Goal: Task Accomplishment & Management: Manage account settings

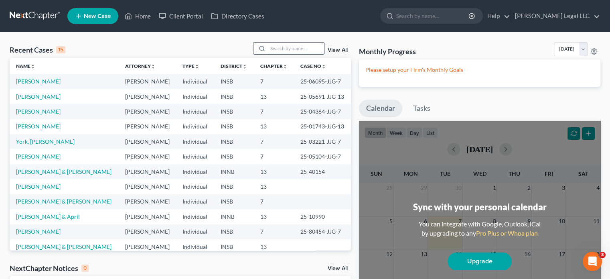
click at [304, 47] on input "search" at bounding box center [296, 49] width 56 height 12
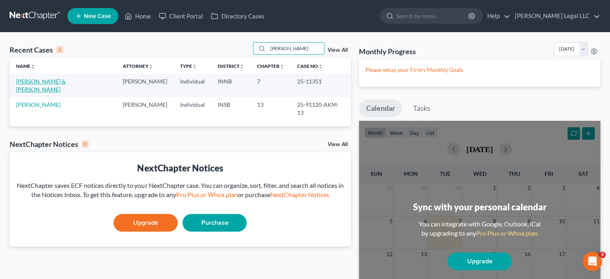
type input "[PERSON_NAME]"
click at [48, 81] on link "[PERSON_NAME] & [PERSON_NAME]" at bounding box center [41, 85] width 50 height 15
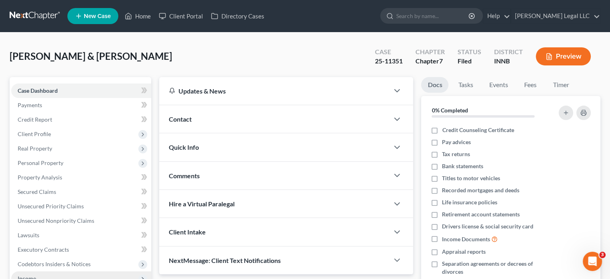
click at [38, 271] on span "Income" at bounding box center [81, 278] width 140 height 14
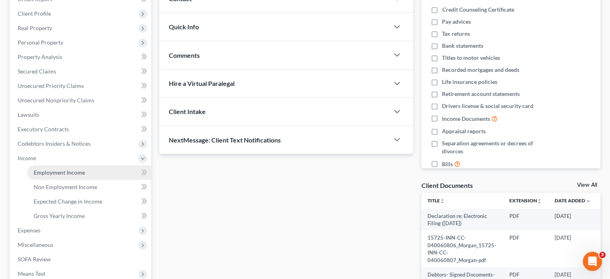
click at [50, 171] on span "Employment Income" at bounding box center [59, 172] width 51 height 7
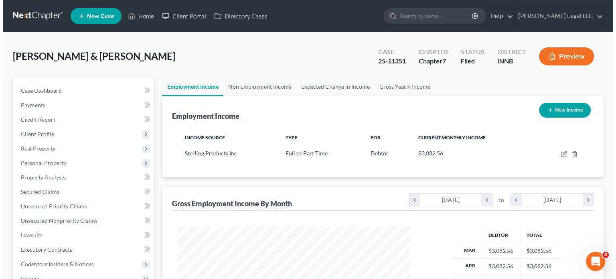
scroll to position [143, 247]
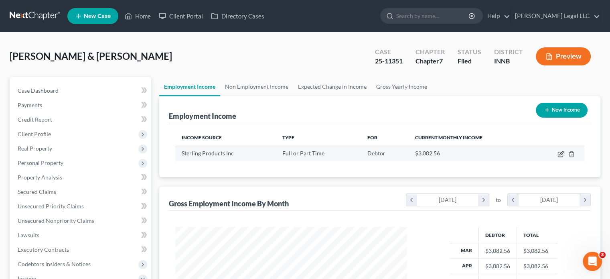
click at [561, 154] on icon "button" at bounding box center [561, 153] width 4 height 4
select select "0"
select select "52"
select select "2"
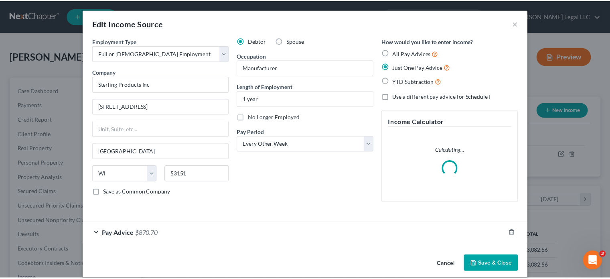
scroll to position [143, 250]
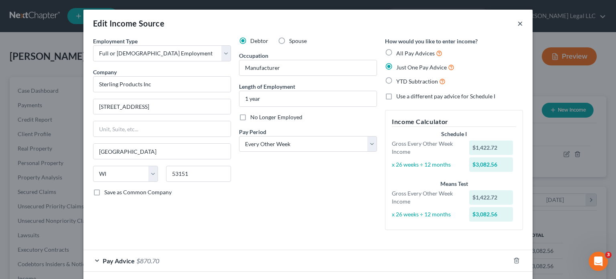
click at [518, 24] on button "×" at bounding box center [520, 23] width 6 height 10
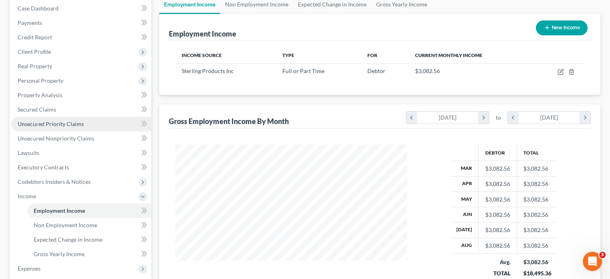
scroll to position [200, 0]
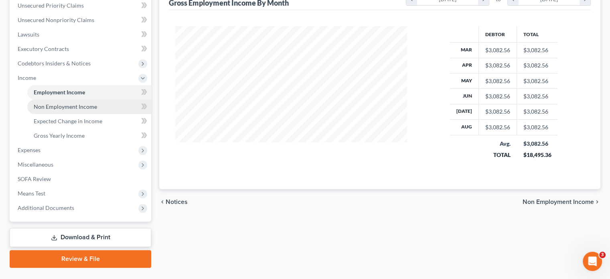
click at [83, 107] on span "Non Employment Income" at bounding box center [65, 106] width 63 height 7
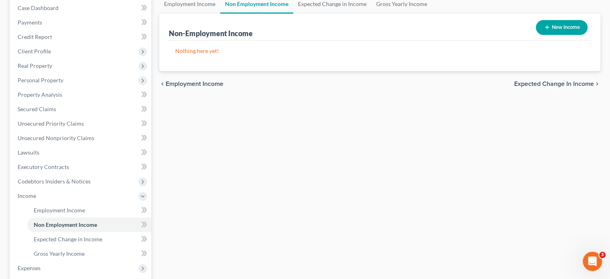
scroll to position [160, 0]
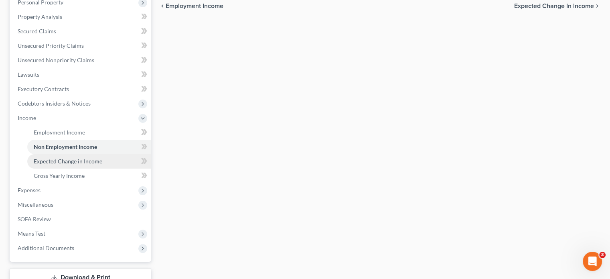
click at [47, 159] on span "Expected Change in Income" at bounding box center [68, 161] width 69 height 7
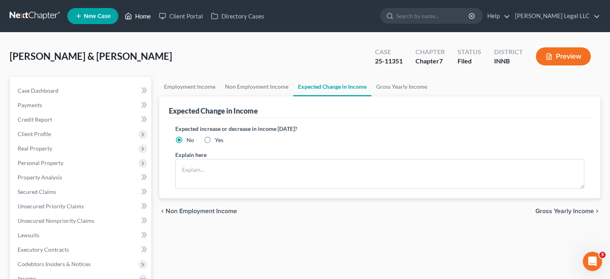
click at [143, 15] on link "Home" at bounding box center [138, 16] width 34 height 14
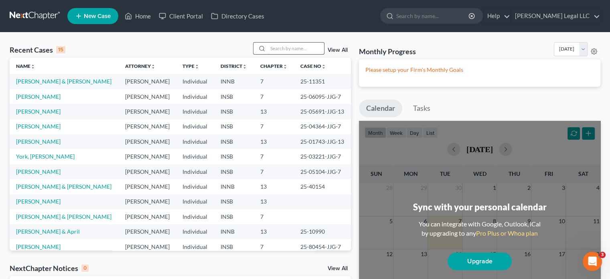
click at [298, 49] on input "search" at bounding box center [296, 49] width 56 height 12
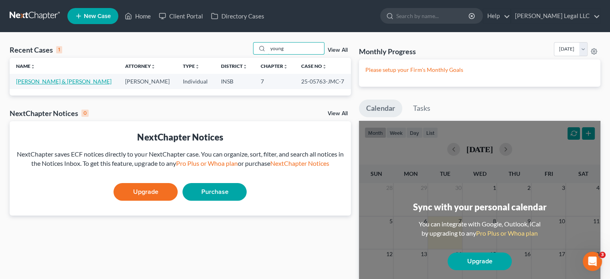
type input "young"
click at [45, 78] on link "[PERSON_NAME] & [PERSON_NAME]" at bounding box center [63, 81] width 95 height 7
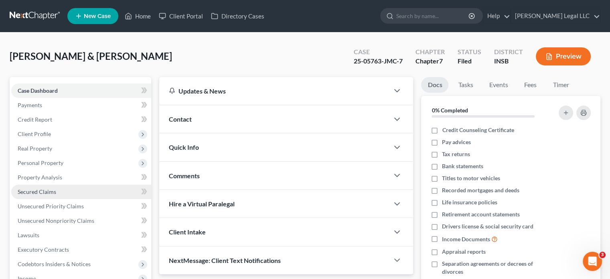
click at [35, 194] on span "Secured Claims" at bounding box center [37, 191] width 38 height 7
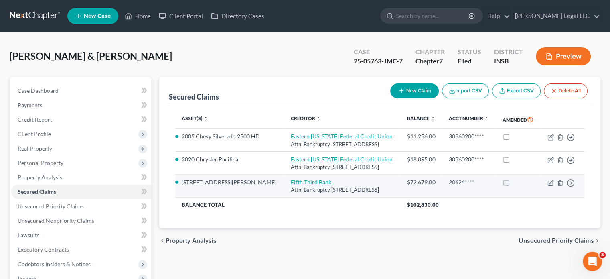
click at [291, 185] on link "Fifth Third Bank" at bounding box center [311, 181] width 40 height 7
select select "36"
select select "2"
select select "0"
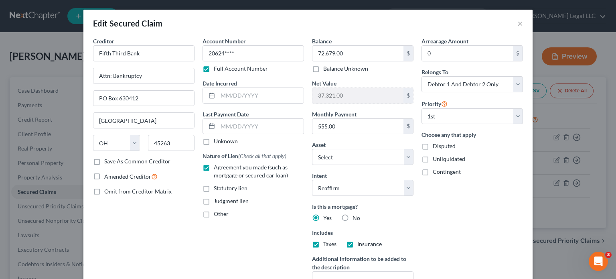
click at [520, 22] on div "Edit Secured Claim ×" at bounding box center [307, 23] width 449 height 27
click at [517, 23] on button "×" at bounding box center [520, 23] width 6 height 10
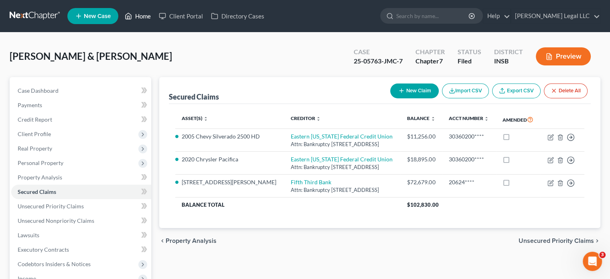
click at [140, 11] on link "Home" at bounding box center [138, 16] width 34 height 14
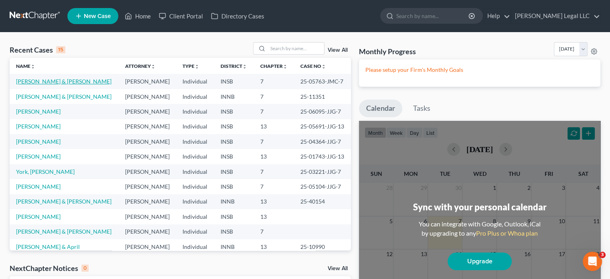
click at [34, 83] on link "[PERSON_NAME] & [PERSON_NAME]" at bounding box center [63, 81] width 95 height 7
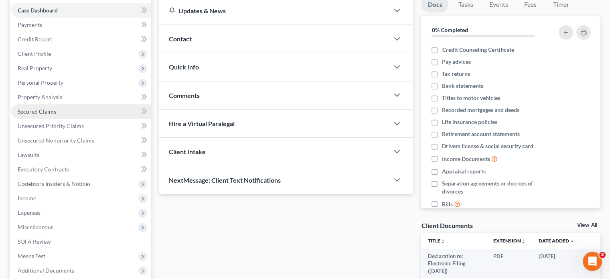
click at [43, 109] on span "Secured Claims" at bounding box center [37, 111] width 38 height 7
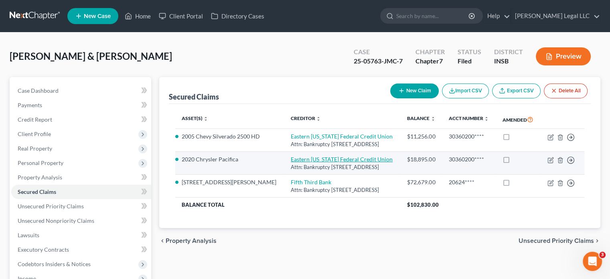
click at [300, 162] on link "Eastern [US_STATE] Federal Credit Union" at bounding box center [342, 159] width 102 height 7
select select "15"
select select "6"
select select "2"
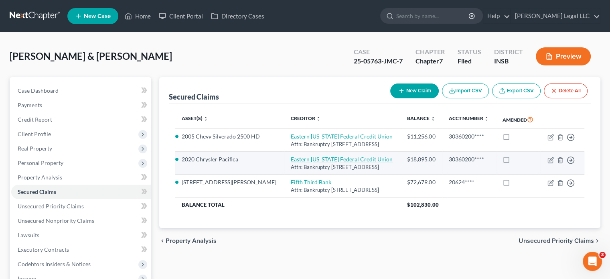
select select "0"
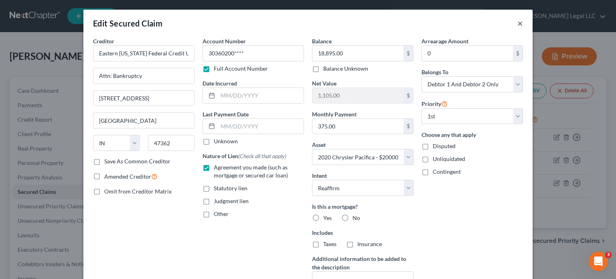
click at [519, 24] on button "×" at bounding box center [520, 23] width 6 height 10
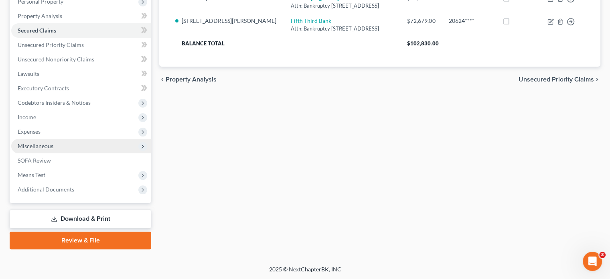
scroll to position [41, 0]
